Goal: Task Accomplishment & Management: Use online tool/utility

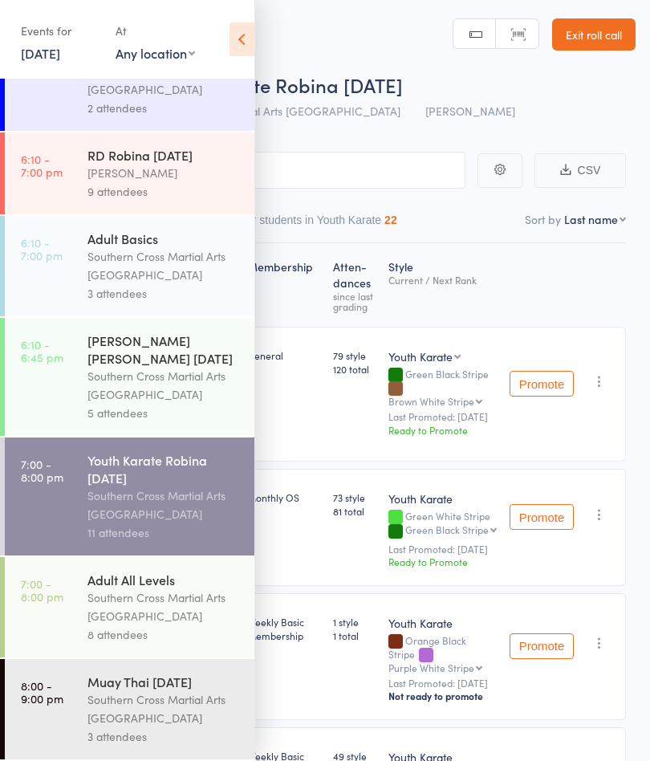
scroll to position [702, 0]
click at [135, 710] on div "Southern Cross Martial Arts [GEOGRAPHIC_DATA]" at bounding box center [163, 708] width 153 height 37
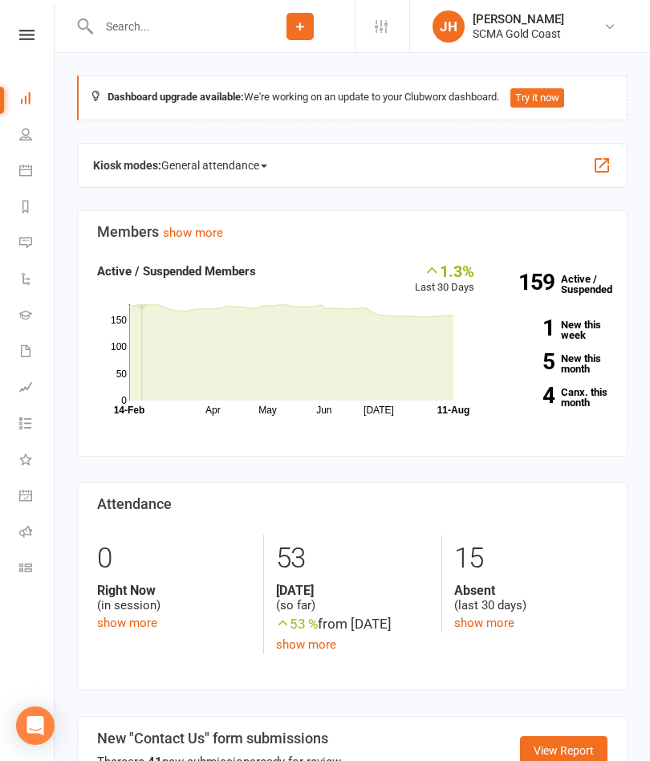
click at [551, 101] on button "Try it now" at bounding box center [537, 97] width 54 height 19
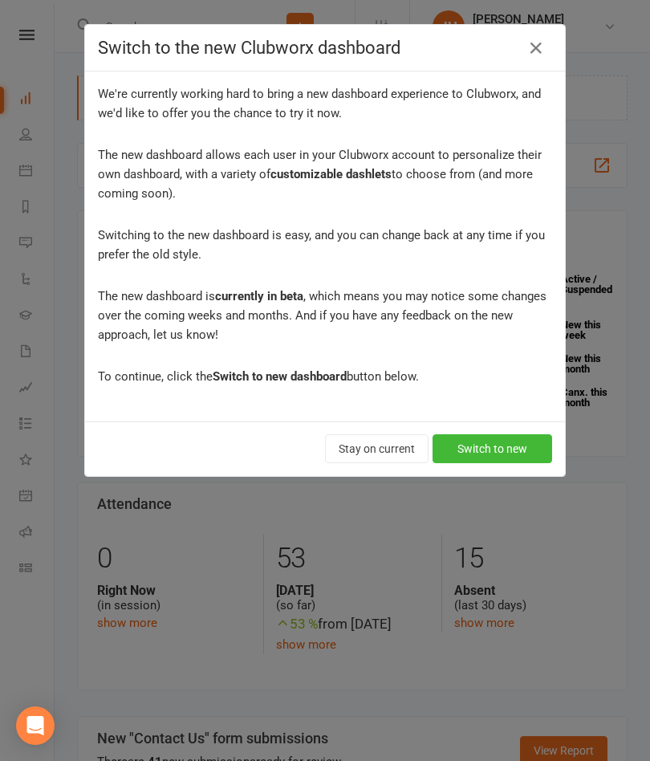
click at [521, 448] on button "Switch to new" at bounding box center [492, 448] width 120 height 29
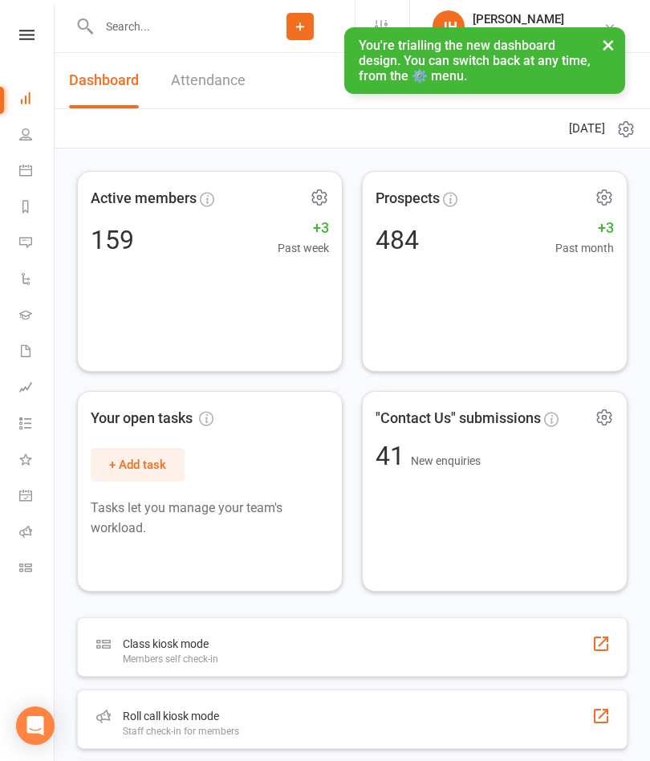
click at [230, 27] on div "× You're trialling the new dashboard design. You can switch back at any time, f…" at bounding box center [314, 27] width 629 height 0
click at [202, 27] on div "× You're trialling the new dashboard design. You can switch back at any time, f…" at bounding box center [314, 27] width 629 height 0
click at [213, 27] on div "× You're trialling the new dashboard design. You can switch back at any time, f…" at bounding box center [314, 27] width 629 height 0
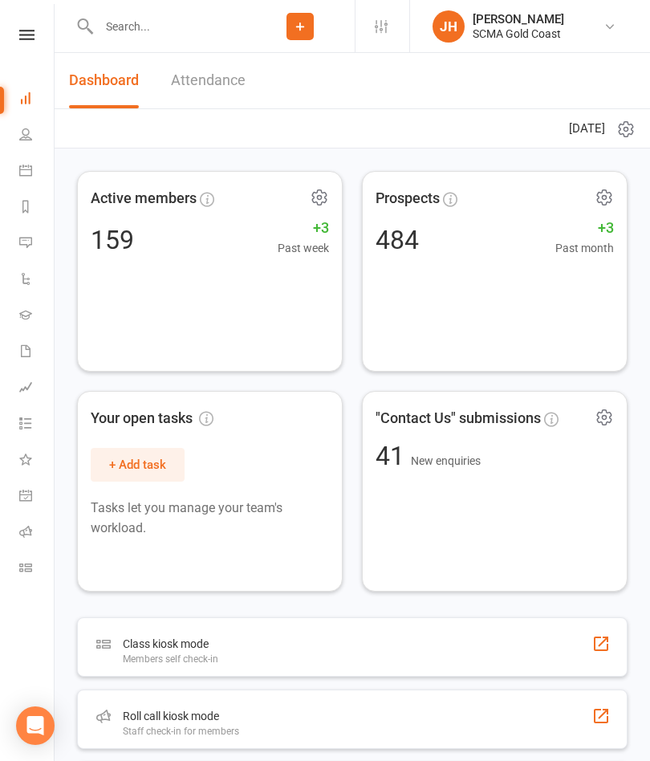
click at [215, 96] on link "Attendance" at bounding box center [208, 80] width 75 height 55
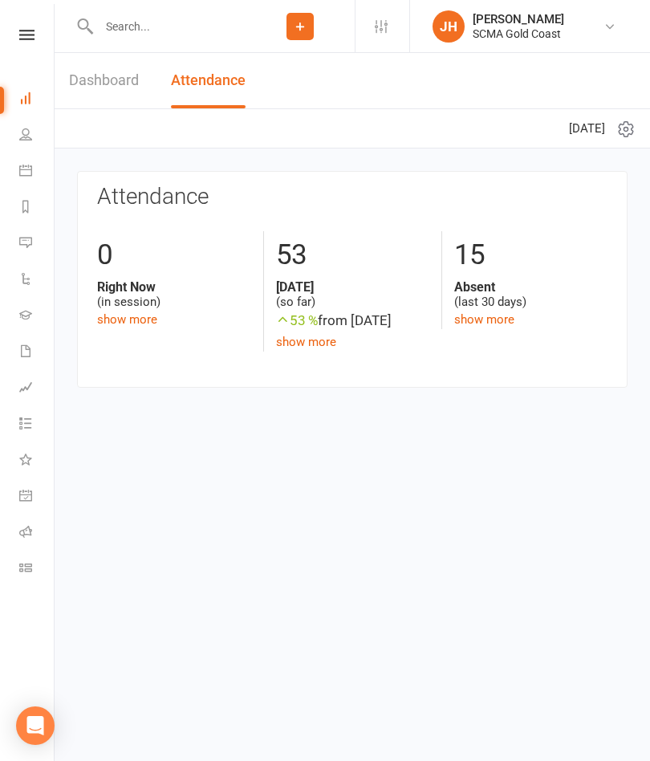
click at [107, 87] on link "Dashboard" at bounding box center [104, 80] width 70 height 55
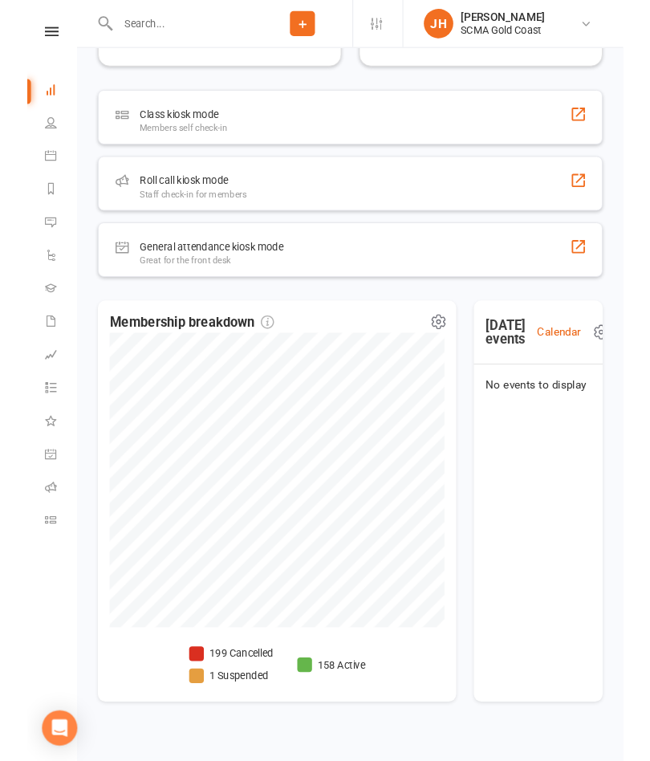
scroll to position [587, 0]
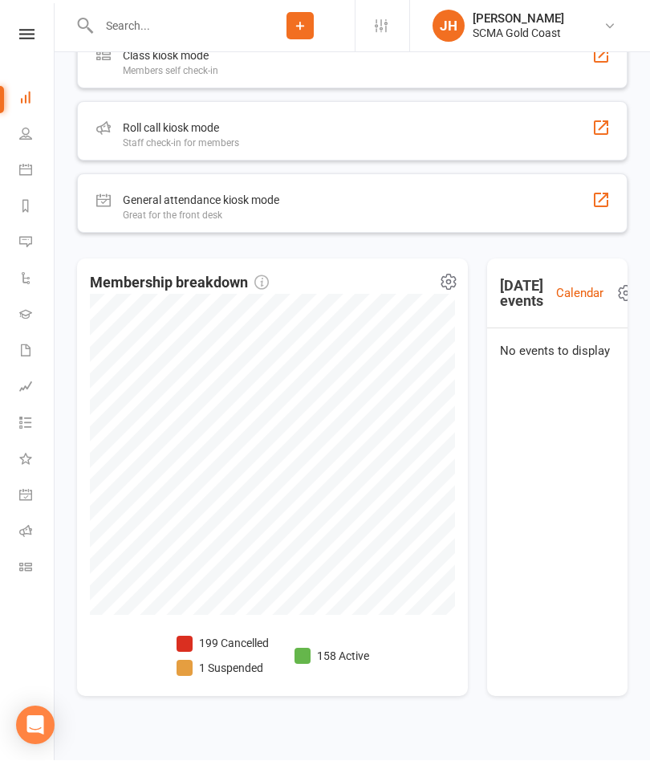
click at [33, 158] on link "Calendar" at bounding box center [37, 172] width 36 height 36
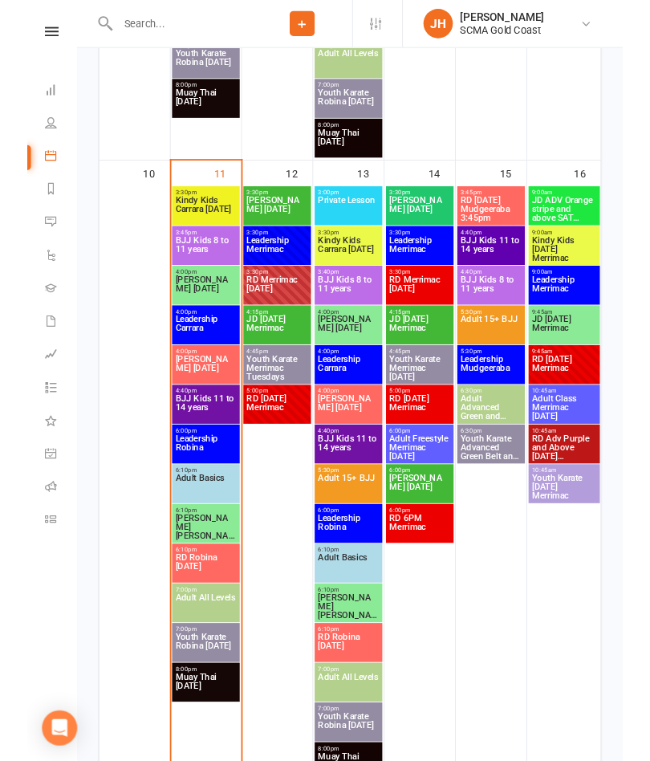
scroll to position [1477, 0]
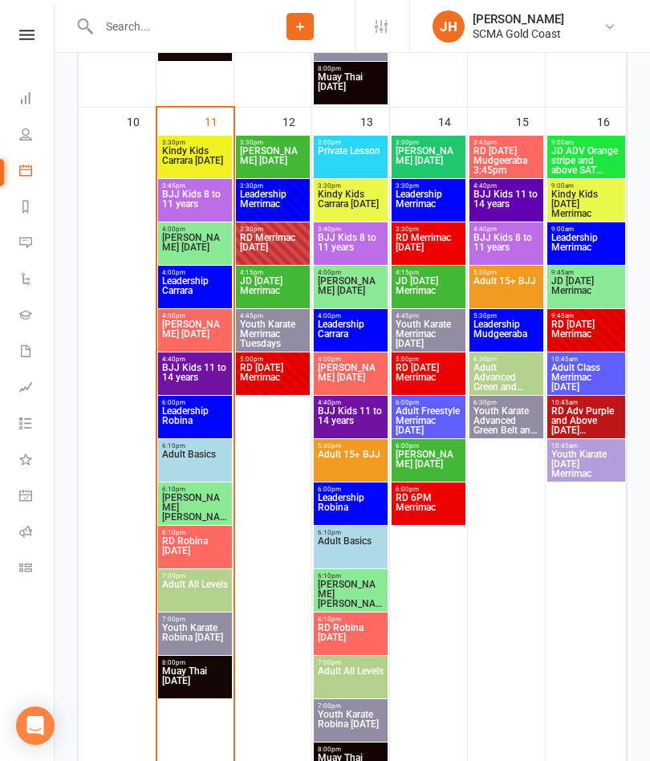
click at [205, 675] on span "Muay Thai [DATE]" at bounding box center [194, 680] width 67 height 29
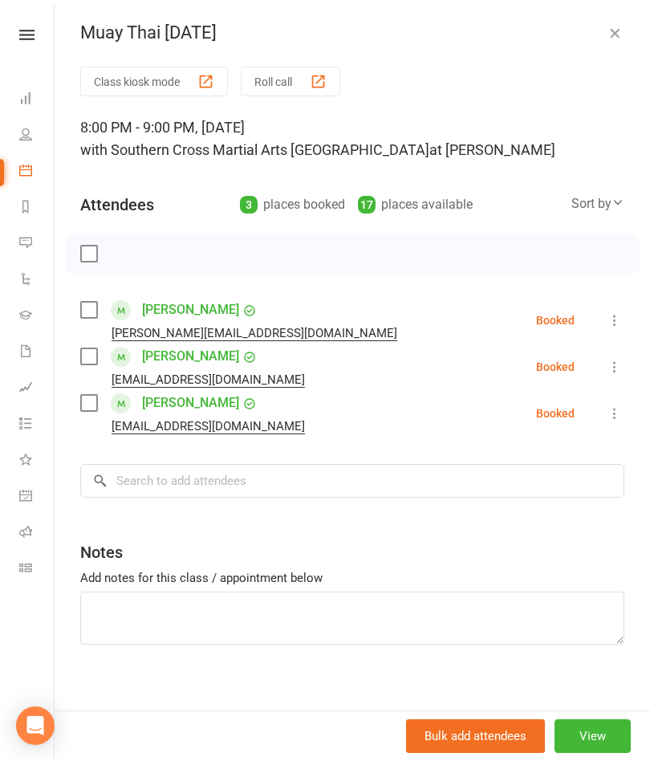
click at [299, 87] on button "Roll call" at bounding box center [290, 82] width 99 height 30
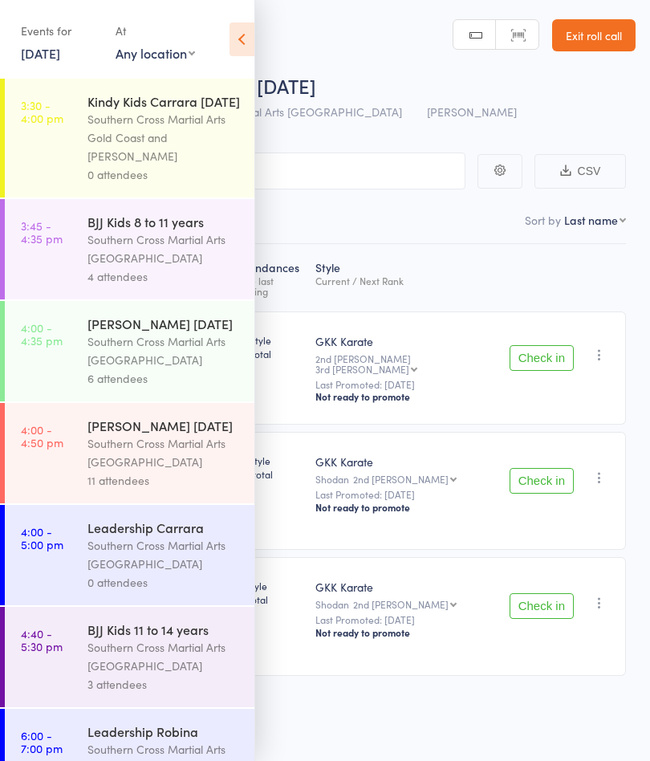
click at [232, 52] on icon at bounding box center [241, 39] width 25 height 34
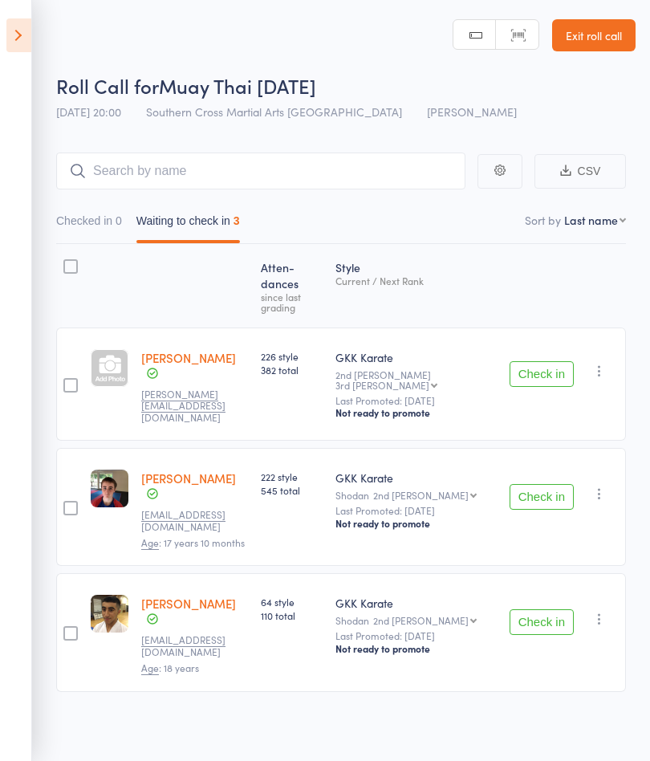
click at [553, 361] on button "Check in" at bounding box center [541, 374] width 64 height 26
click at [556, 484] on button "Check in" at bounding box center [541, 497] width 64 height 26
click at [546, 609] on button "Check in" at bounding box center [541, 622] width 64 height 26
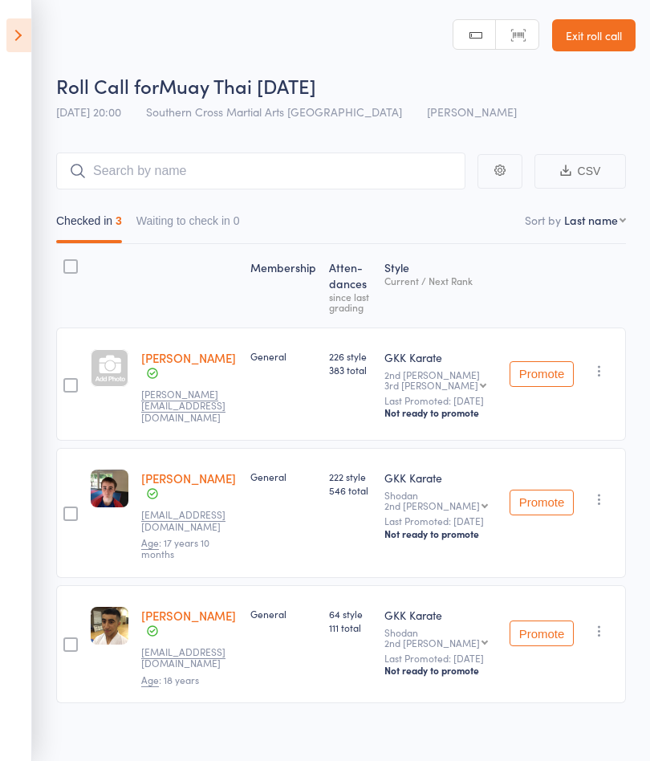
click at [30, 36] on icon at bounding box center [18, 35] width 25 height 34
